Goal: Task Accomplishment & Management: Manage account settings

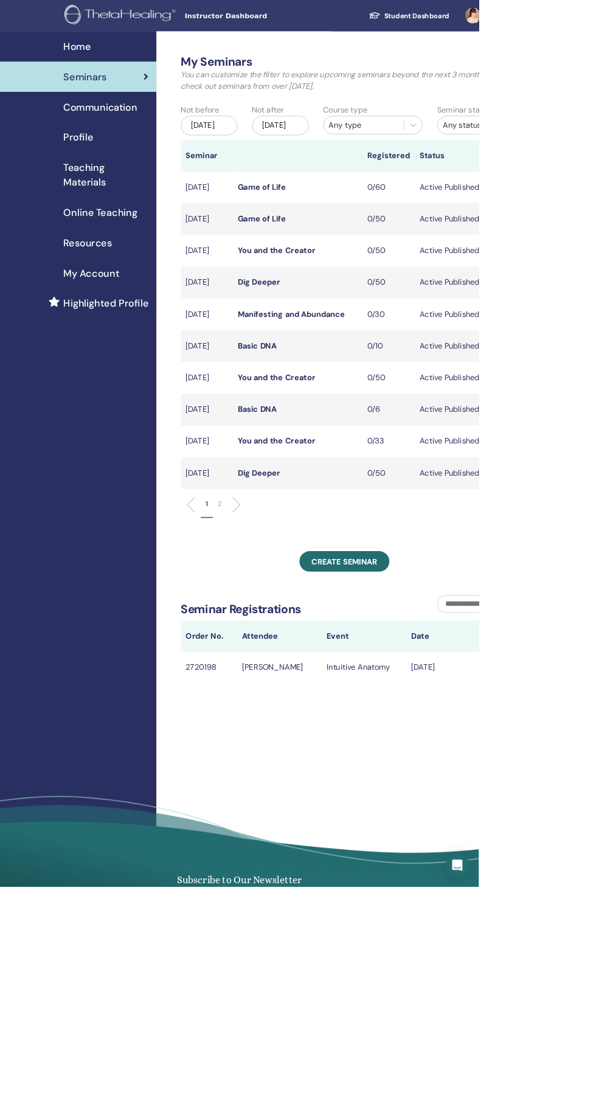
click at [347, 165] on div "[DATE]" at bounding box center [349, 156] width 71 height 24
click at [418, 210] on button "Next Month" at bounding box center [411, 202] width 19 height 19
click at [414, 204] on button "Next Month" at bounding box center [411, 202] width 19 height 19
click at [410, 203] on span "Next Month" at bounding box center [410, 203] width 0 height 13
click at [327, 314] on div "24" at bounding box center [329, 311] width 16 height 16
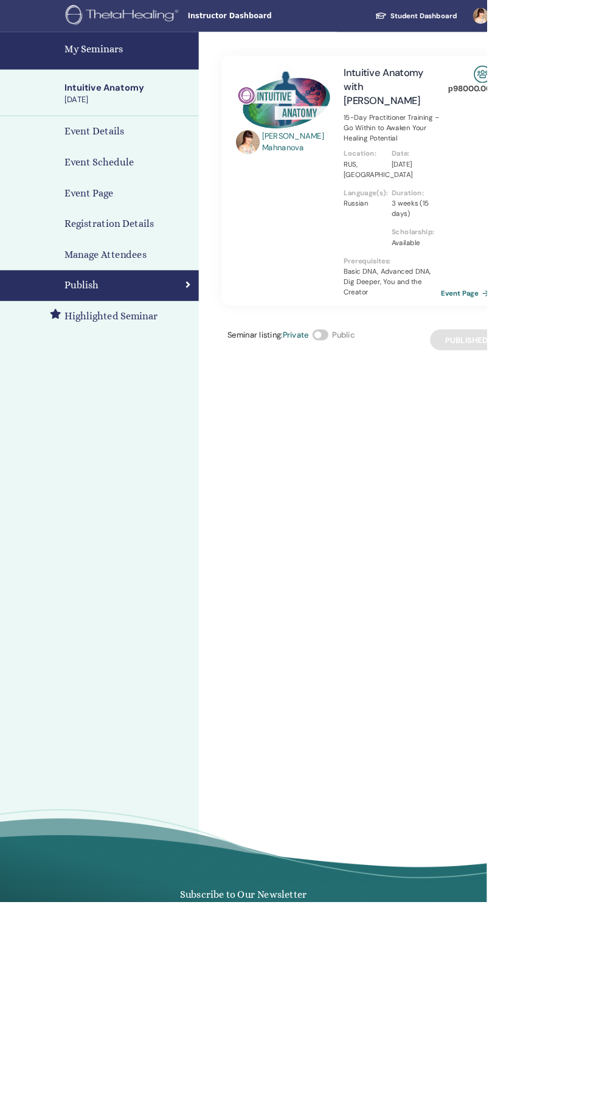
click at [593, 359] on link "Event Page" at bounding box center [572, 359] width 64 height 18
